Goal: Information Seeking & Learning: Learn about a topic

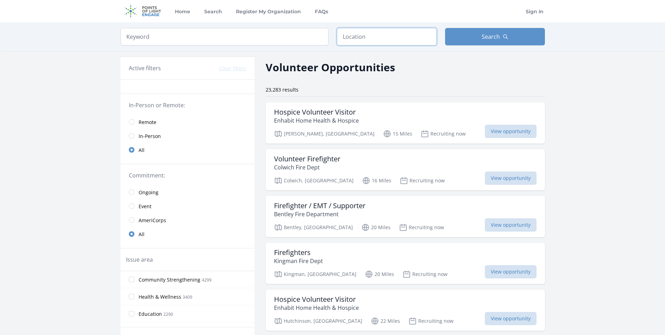
click at [353, 41] on input "text" at bounding box center [387, 36] width 100 height 17
type input "[PERSON_NAME], [GEOGRAPHIC_DATA], [GEOGRAPHIC_DATA]"
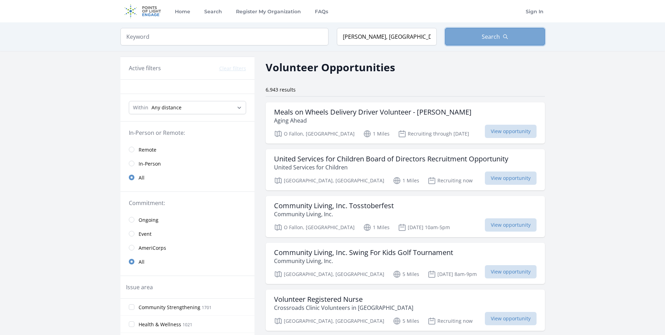
click at [489, 34] on span "Search" at bounding box center [491, 36] width 18 height 8
click at [141, 148] on span "Remote" at bounding box center [148, 149] width 18 height 7
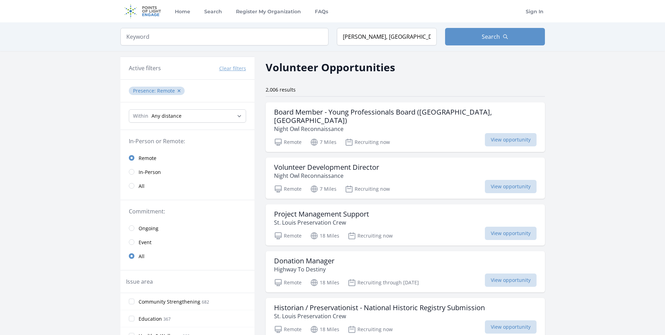
click at [143, 240] on span "Event" at bounding box center [145, 242] width 13 height 7
